Goal: Task Accomplishment & Management: Manage account settings

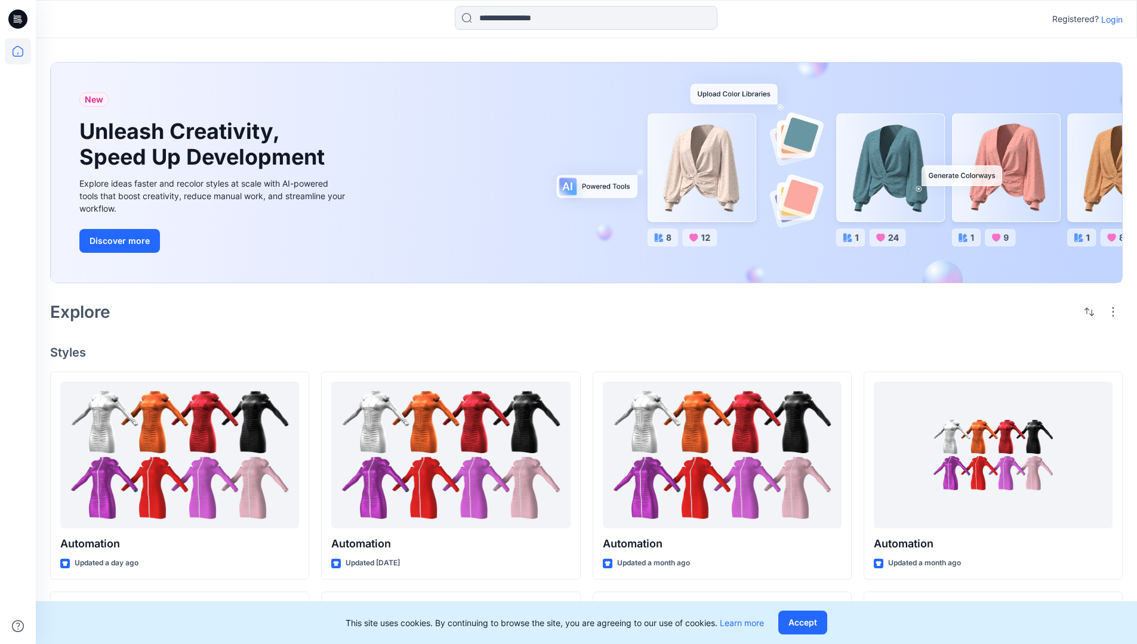
click at [1109, 19] on p "Login" at bounding box center [1111, 19] width 21 height 13
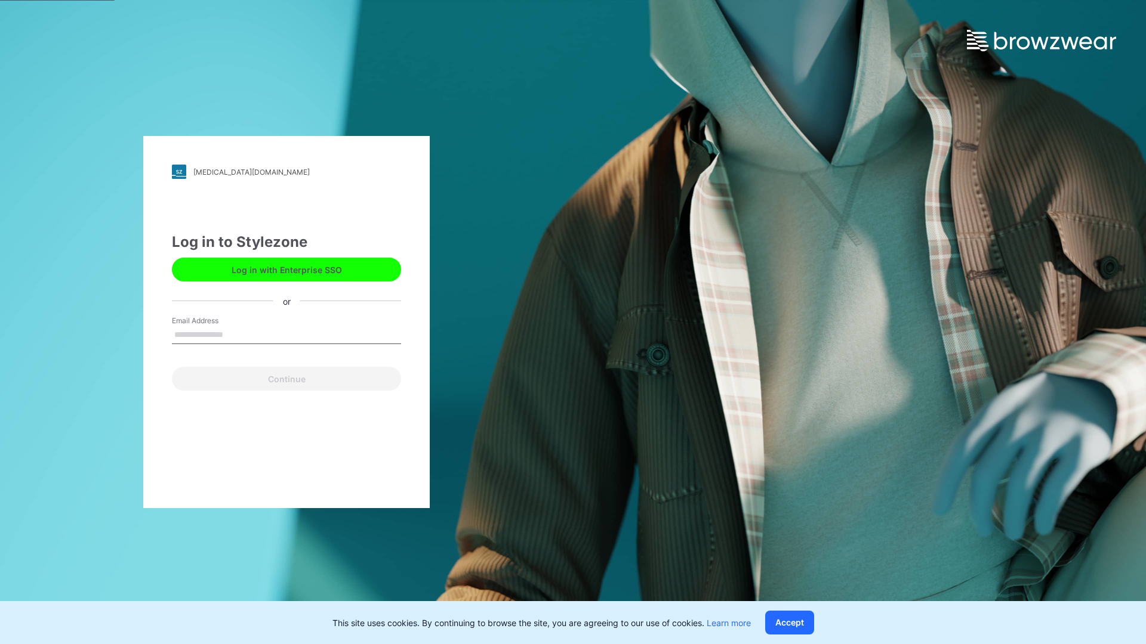
click at [236, 334] on input "Email Address" at bounding box center [286, 335] width 229 height 18
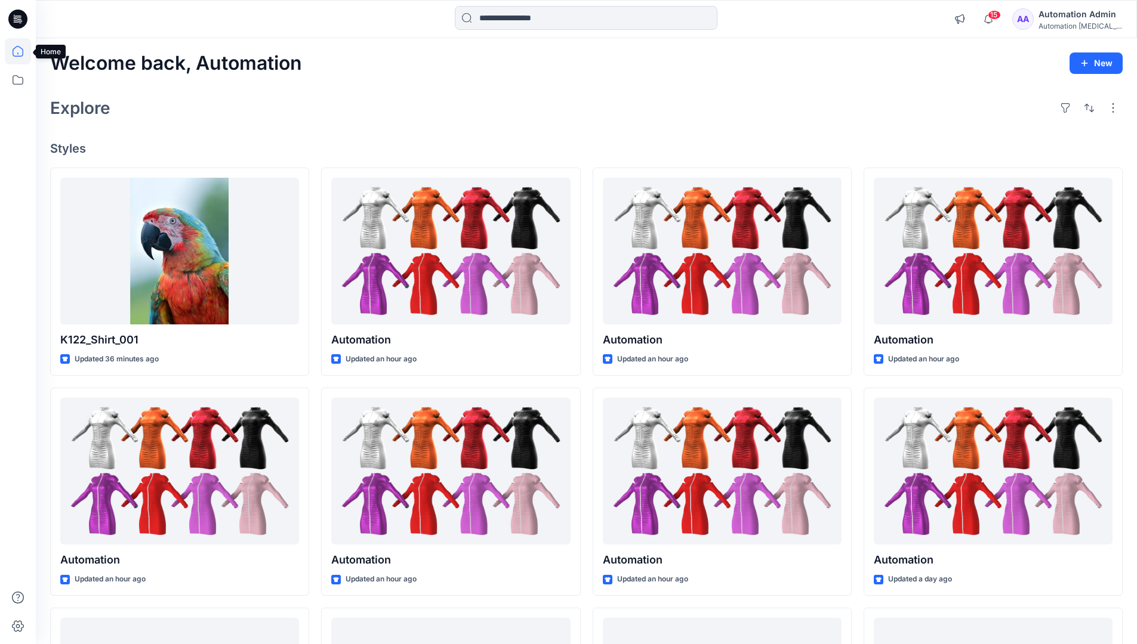
click at [23, 51] on icon at bounding box center [18, 51] width 11 height 11
click at [1115, 107] on button "button" at bounding box center [1112, 107] width 19 height 19
click at [1086, 106] on button "button" at bounding box center [1089, 107] width 19 height 19
click at [1036, 132] on p "Last update" at bounding box center [1048, 138] width 75 height 13
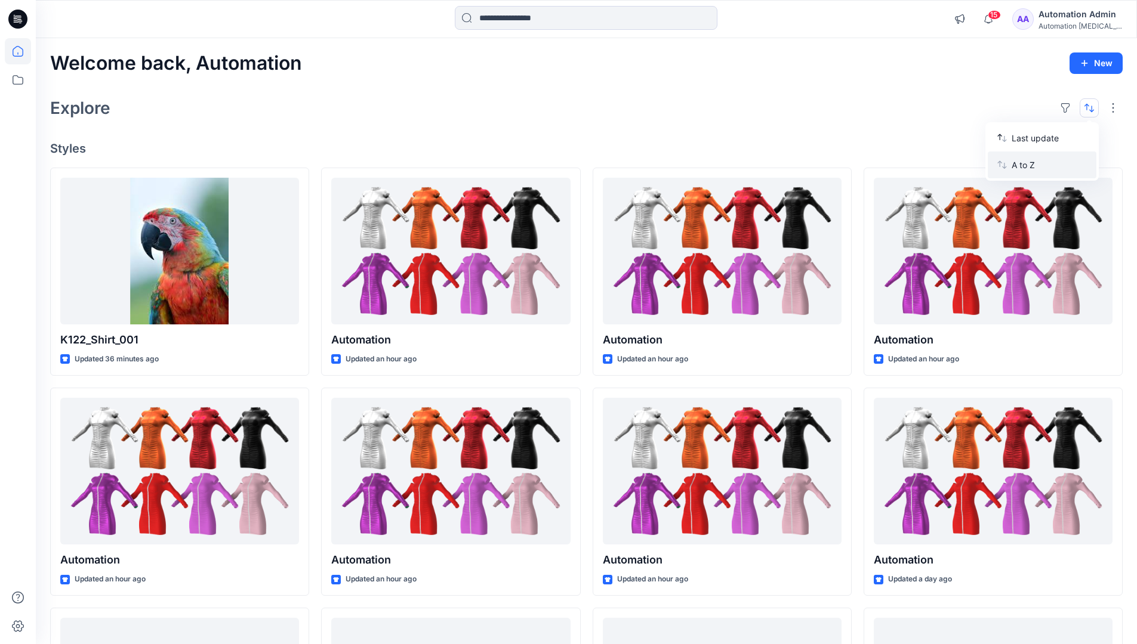
click at [1025, 163] on p "A to Z" at bounding box center [1048, 165] width 75 height 13
click at [1025, 135] on p "Last update" at bounding box center [1048, 138] width 75 height 13
click at [1025, 168] on p "A to Z" at bounding box center [1048, 165] width 75 height 13
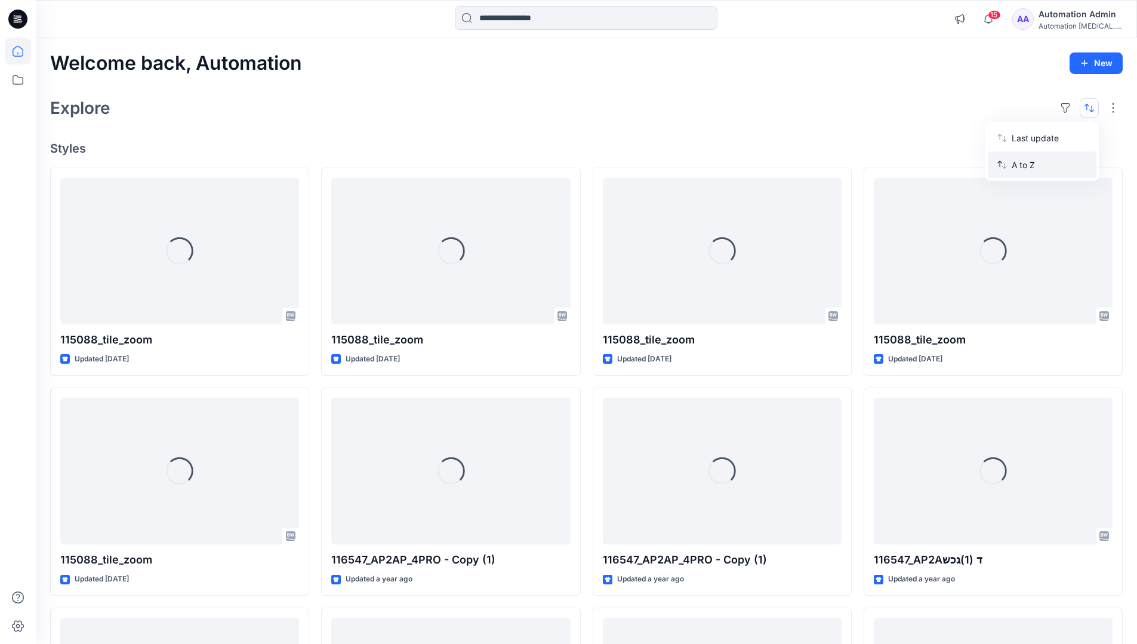
click at [1025, 165] on p "A to Z" at bounding box center [1048, 165] width 75 height 13
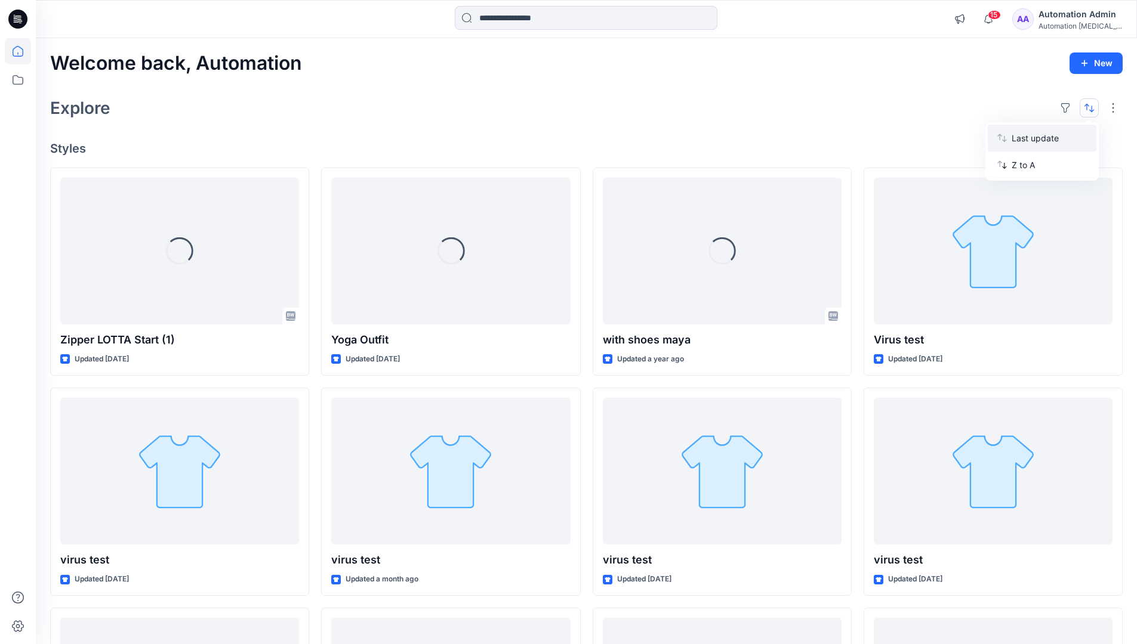
click at [1025, 141] on p "Last update" at bounding box center [1048, 138] width 75 height 13
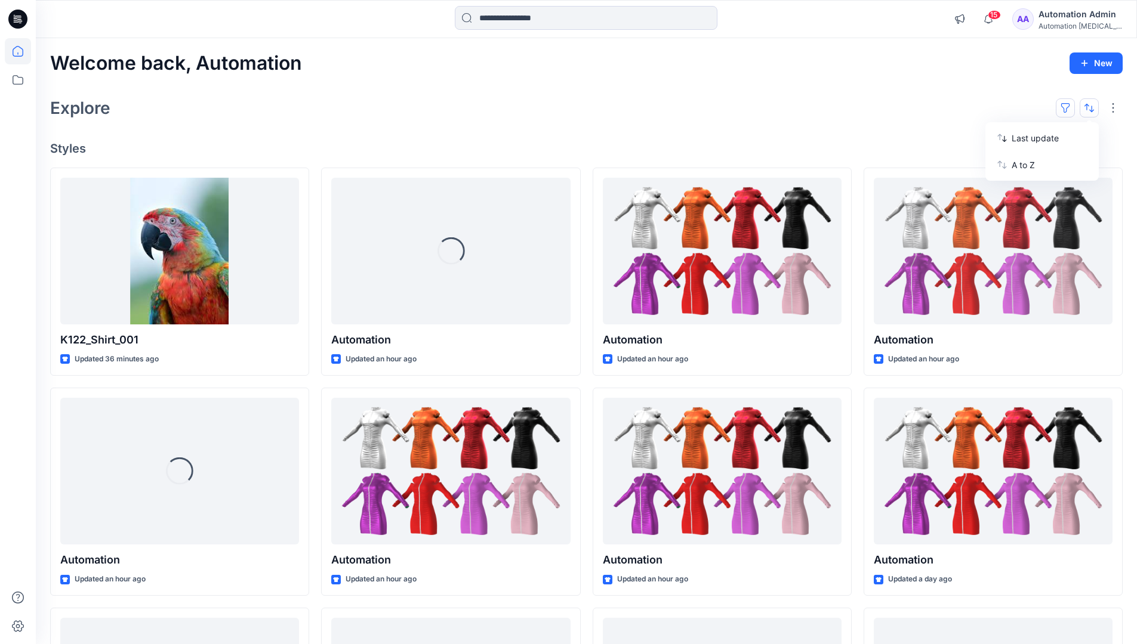
click at [1070, 107] on button "button" at bounding box center [1065, 107] width 19 height 19
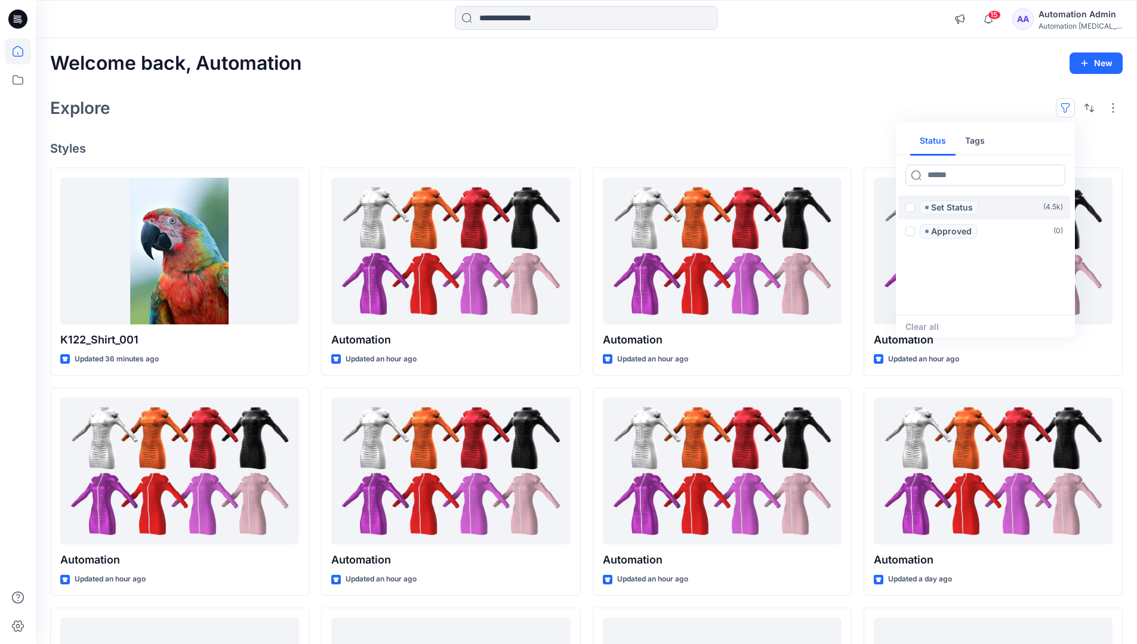
click at [910, 209] on span at bounding box center [910, 208] width 10 height 10
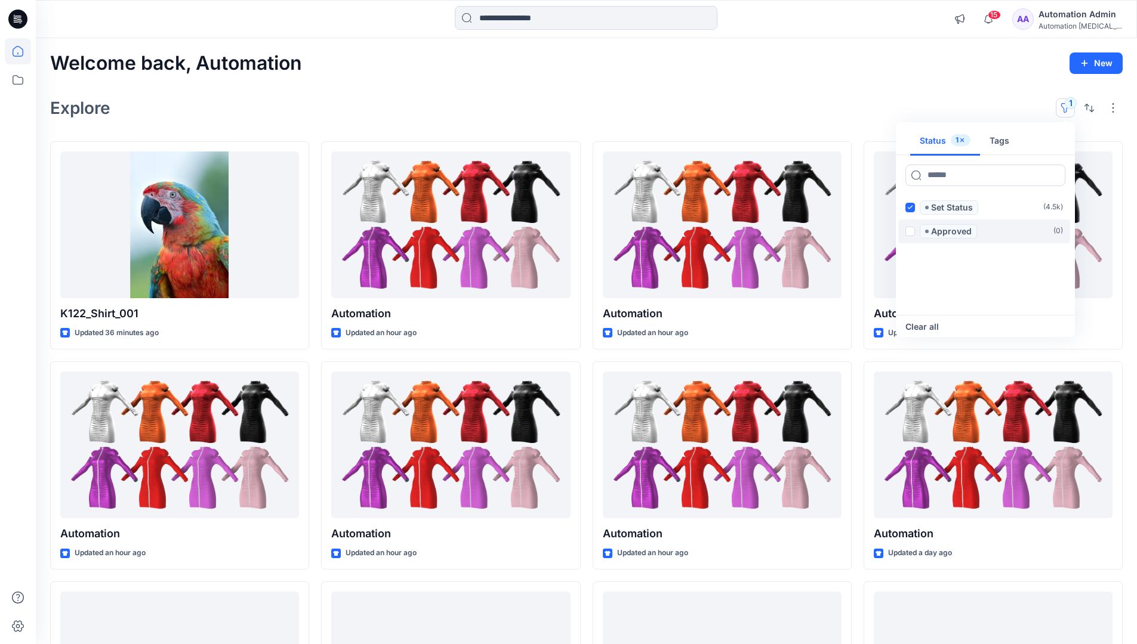
click at [912, 229] on span at bounding box center [910, 232] width 10 height 10
click at [910, 208] on icon at bounding box center [909, 207] width 5 height 4
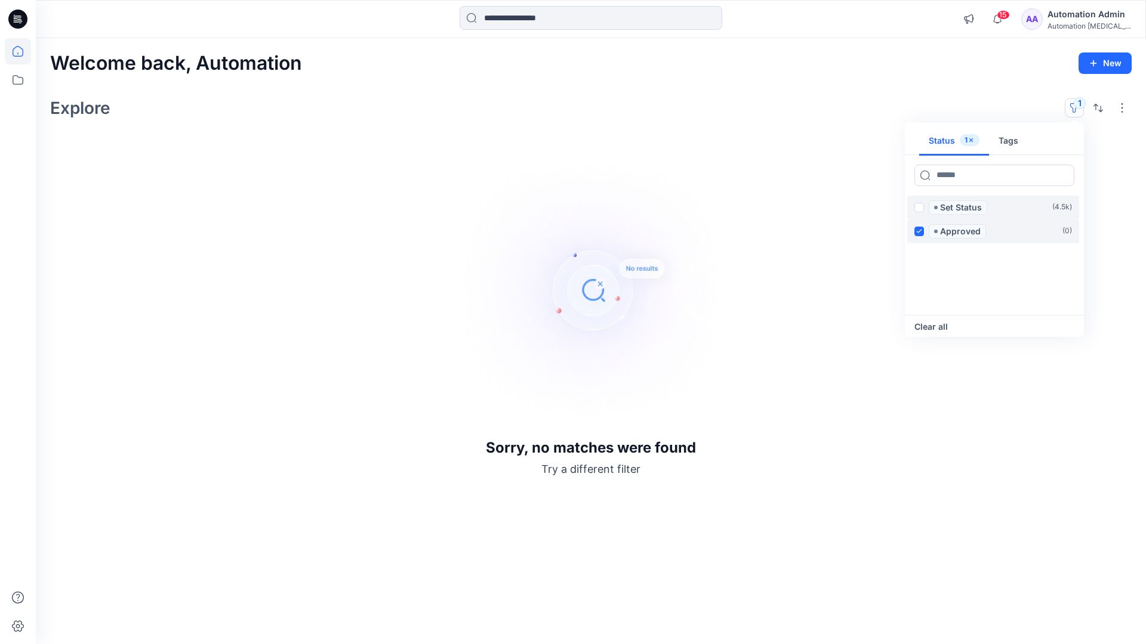
click at [911, 230] on label "Approved ( 0 )" at bounding box center [993, 232] width 172 height 24
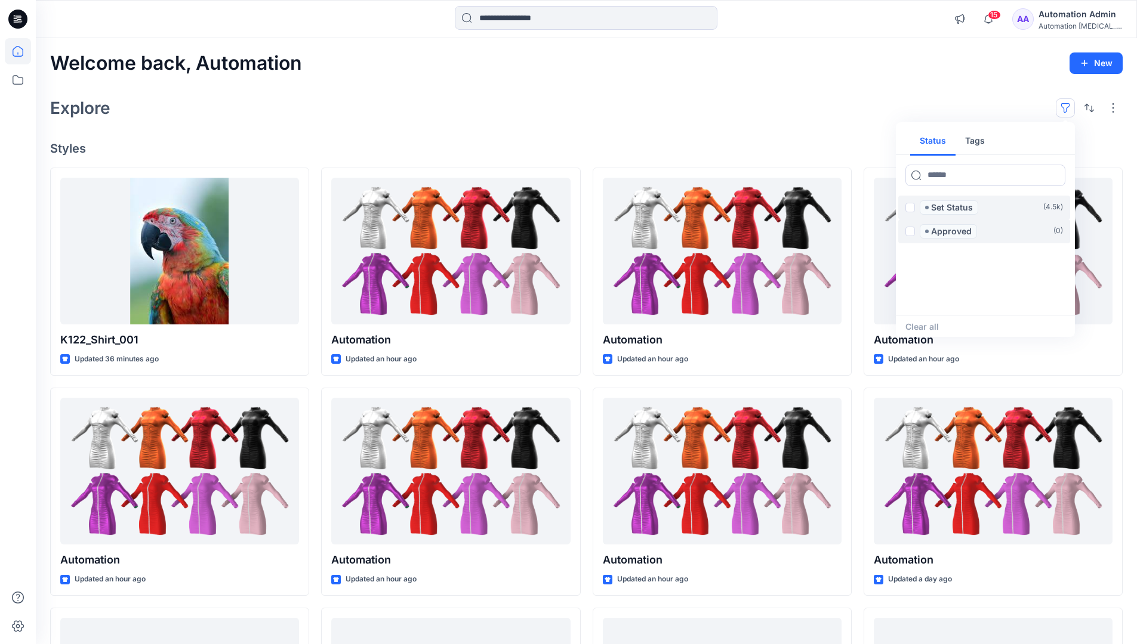
click at [973, 136] on button "Tags" at bounding box center [974, 141] width 39 height 29
click at [940, 140] on button "Status" at bounding box center [932, 141] width 45 height 29
click at [949, 178] on input at bounding box center [985, 175] width 160 height 21
type input "******"
click at [954, 208] on p "Set Status" at bounding box center [952, 208] width 42 height 14
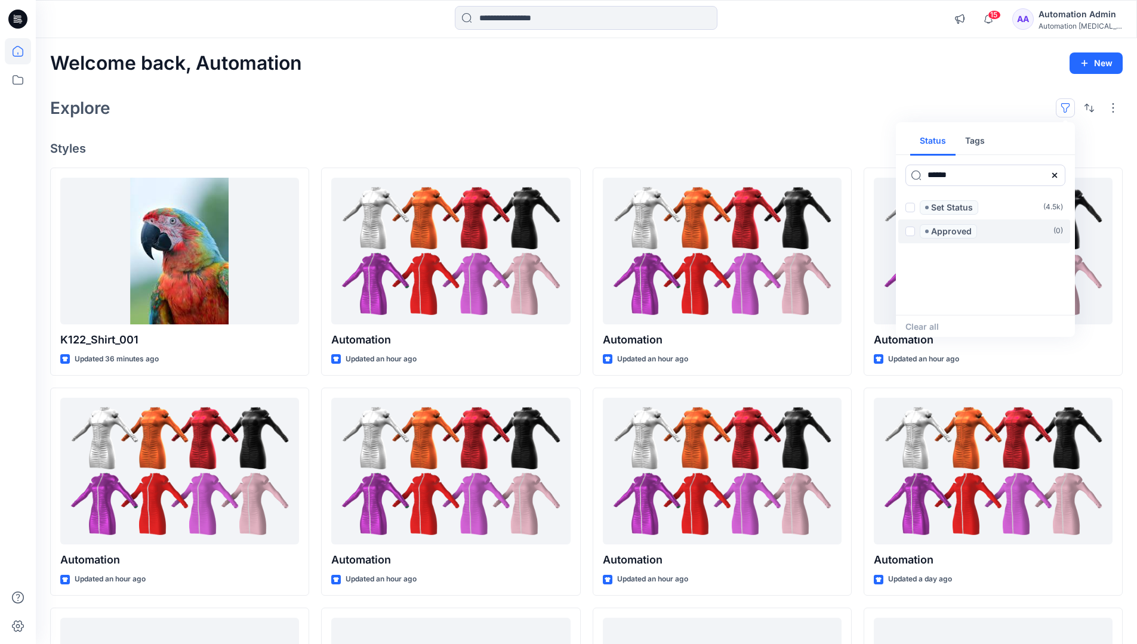
click at [1053, 175] on icon at bounding box center [1054, 174] width 5 height 5
click at [979, 145] on button "Tags" at bounding box center [974, 141] width 39 height 29
click at [942, 175] on input at bounding box center [985, 175] width 160 height 21
type input "**********"
click at [985, 300] on p "automation tag" at bounding box center [956, 303] width 63 height 14
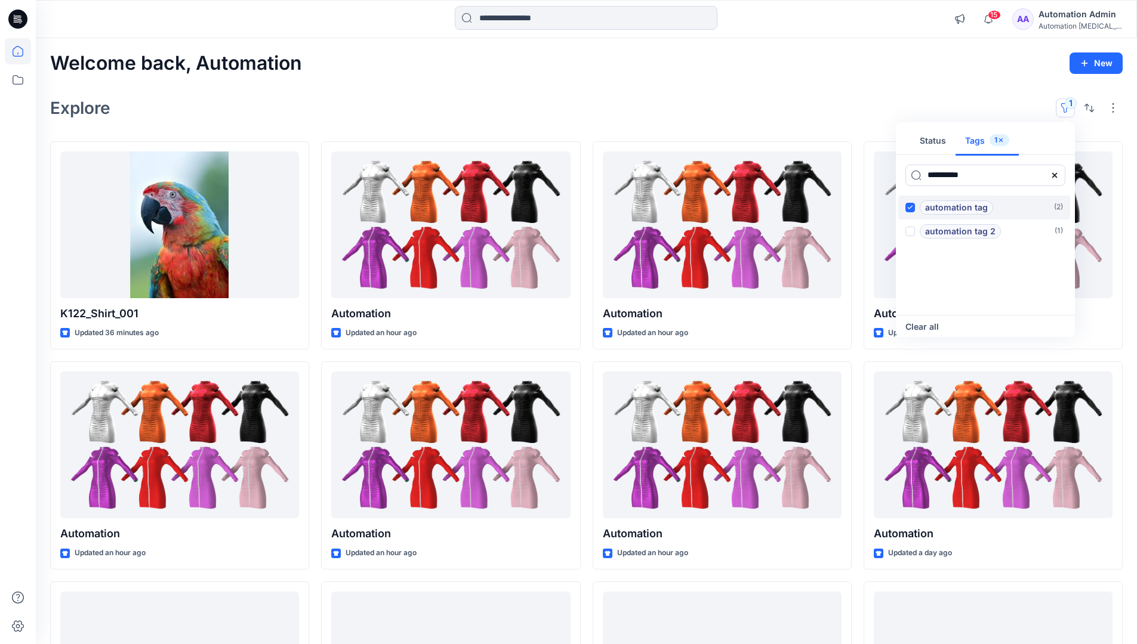
click at [985, 204] on p "automation tag" at bounding box center [956, 208] width 63 height 14
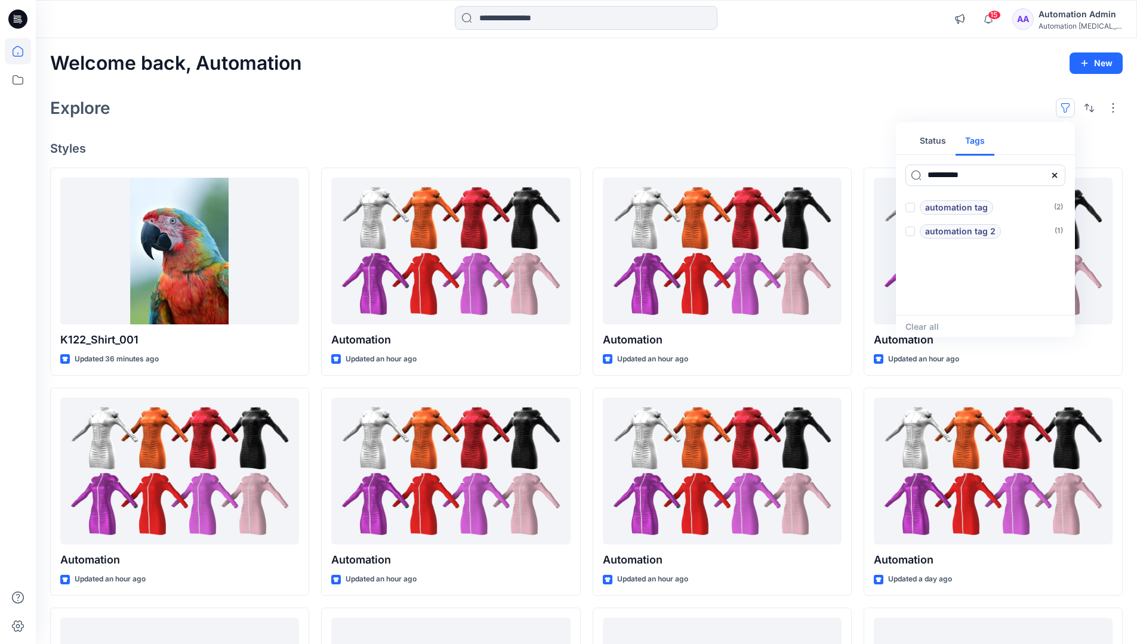
click at [1056, 177] on icon at bounding box center [1054, 174] width 5 height 5
click at [940, 145] on button "Status" at bounding box center [932, 141] width 45 height 29
click at [951, 208] on p "Set Status" at bounding box center [952, 208] width 42 height 14
click at [912, 208] on span at bounding box center [910, 208] width 10 height 10
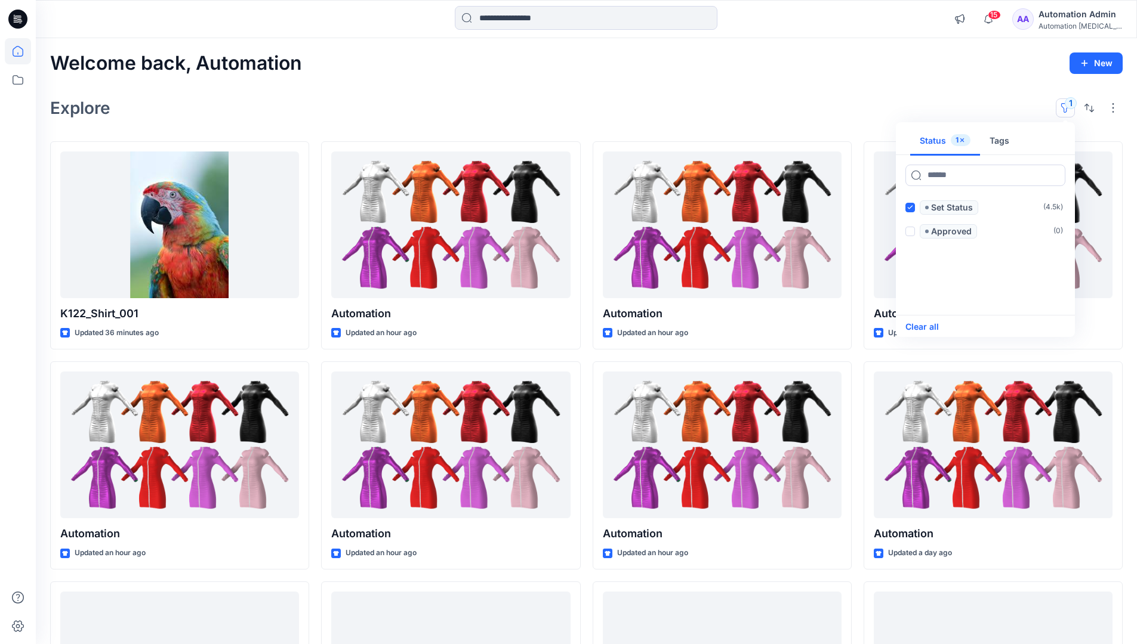
click at [931, 326] on button "Clear all" at bounding box center [921, 327] width 33 height 14
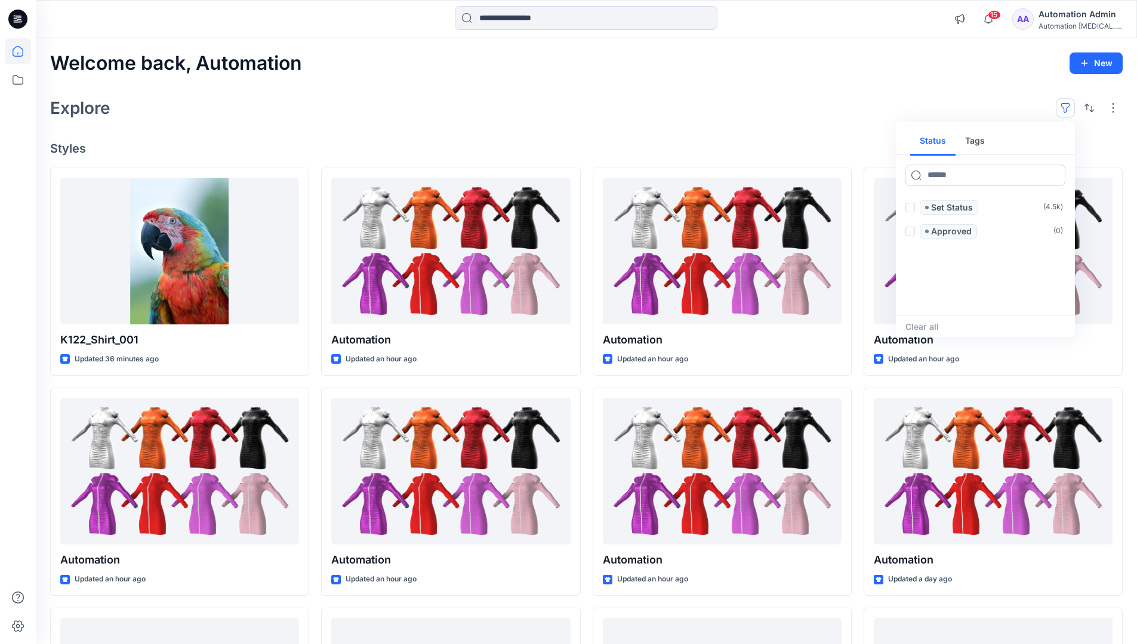
click at [1068, 104] on button "button" at bounding box center [1065, 107] width 19 height 19
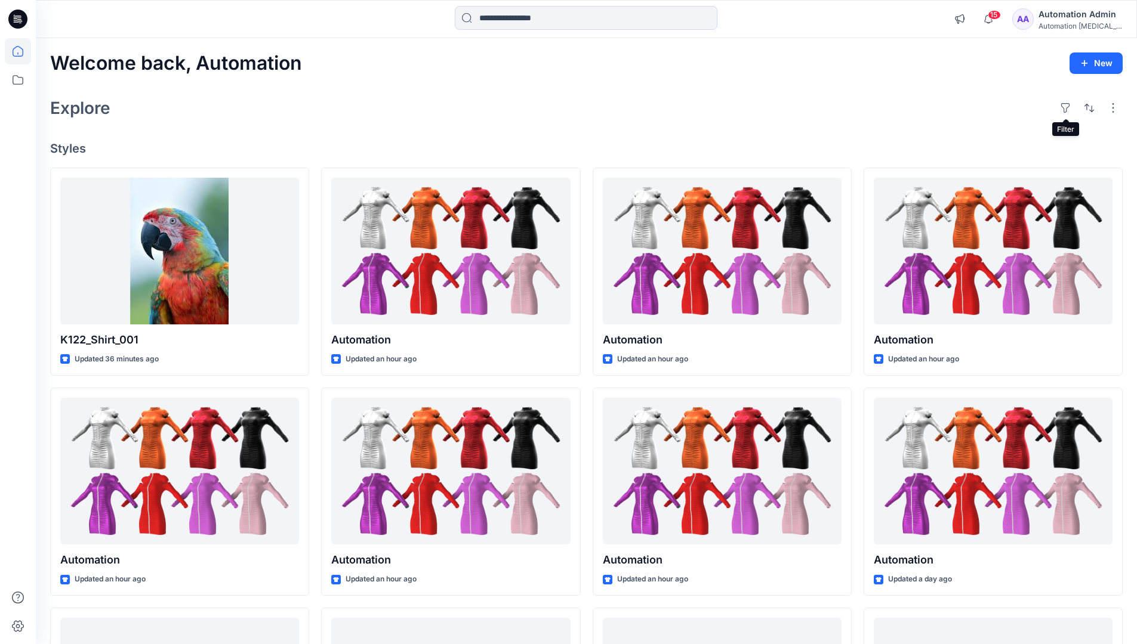
click at [1075, 14] on div "Automation Admin" at bounding box center [1080, 14] width 84 height 14
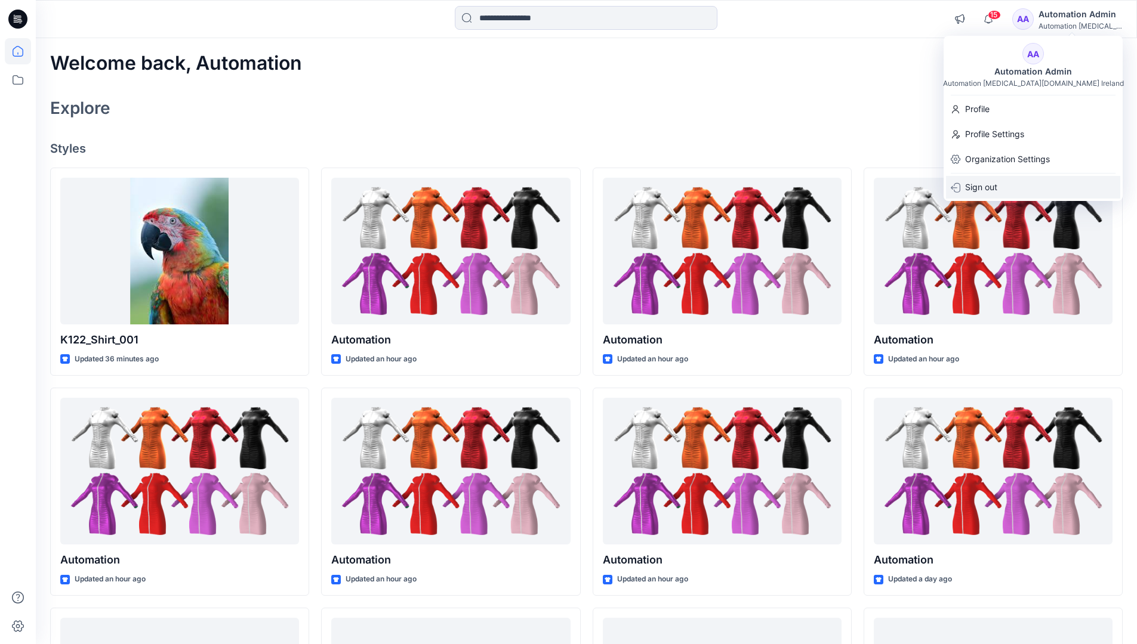
click at [997, 189] on p "Sign out" at bounding box center [981, 187] width 32 height 23
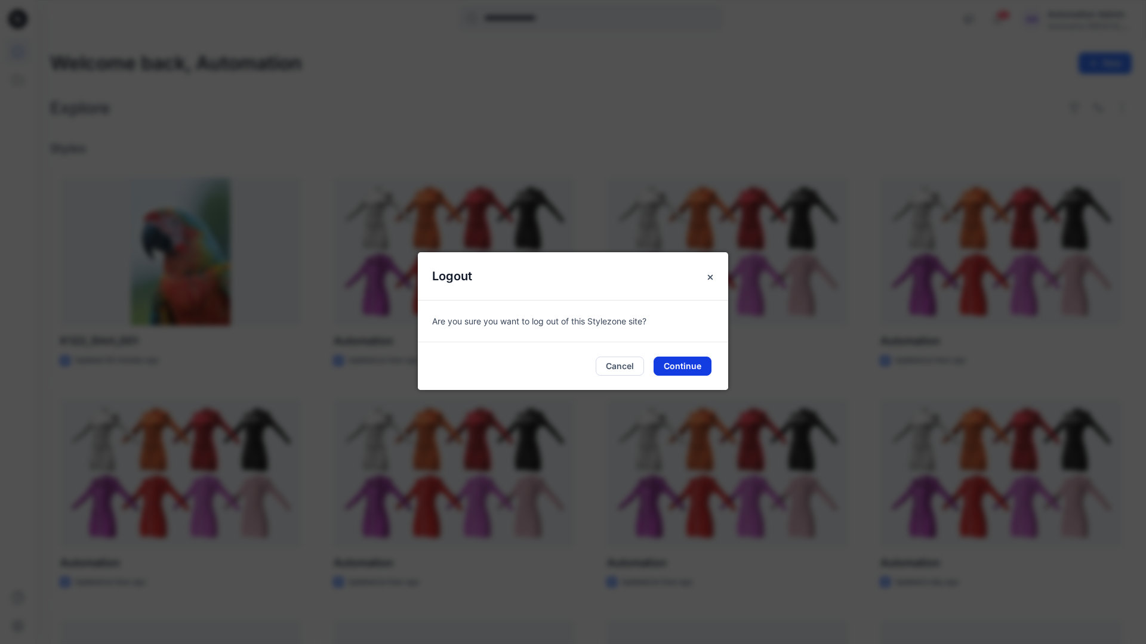
click at [697, 362] on button "Continue" at bounding box center [682, 366] width 58 height 19
